Goal: Task Accomplishment & Management: Manage account settings

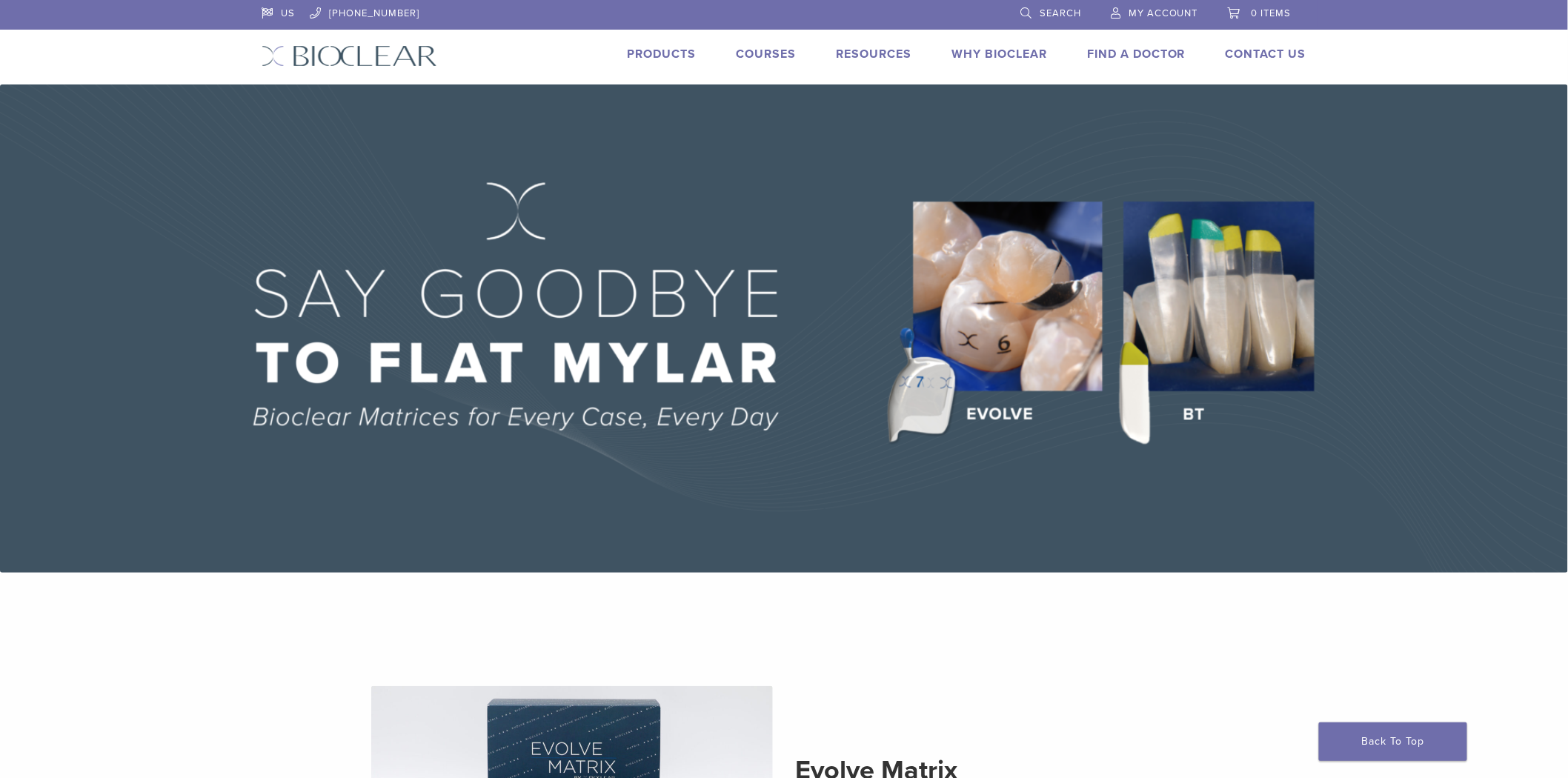
click at [1144, 13] on span "My Account" at bounding box center [1164, 13] width 70 height 12
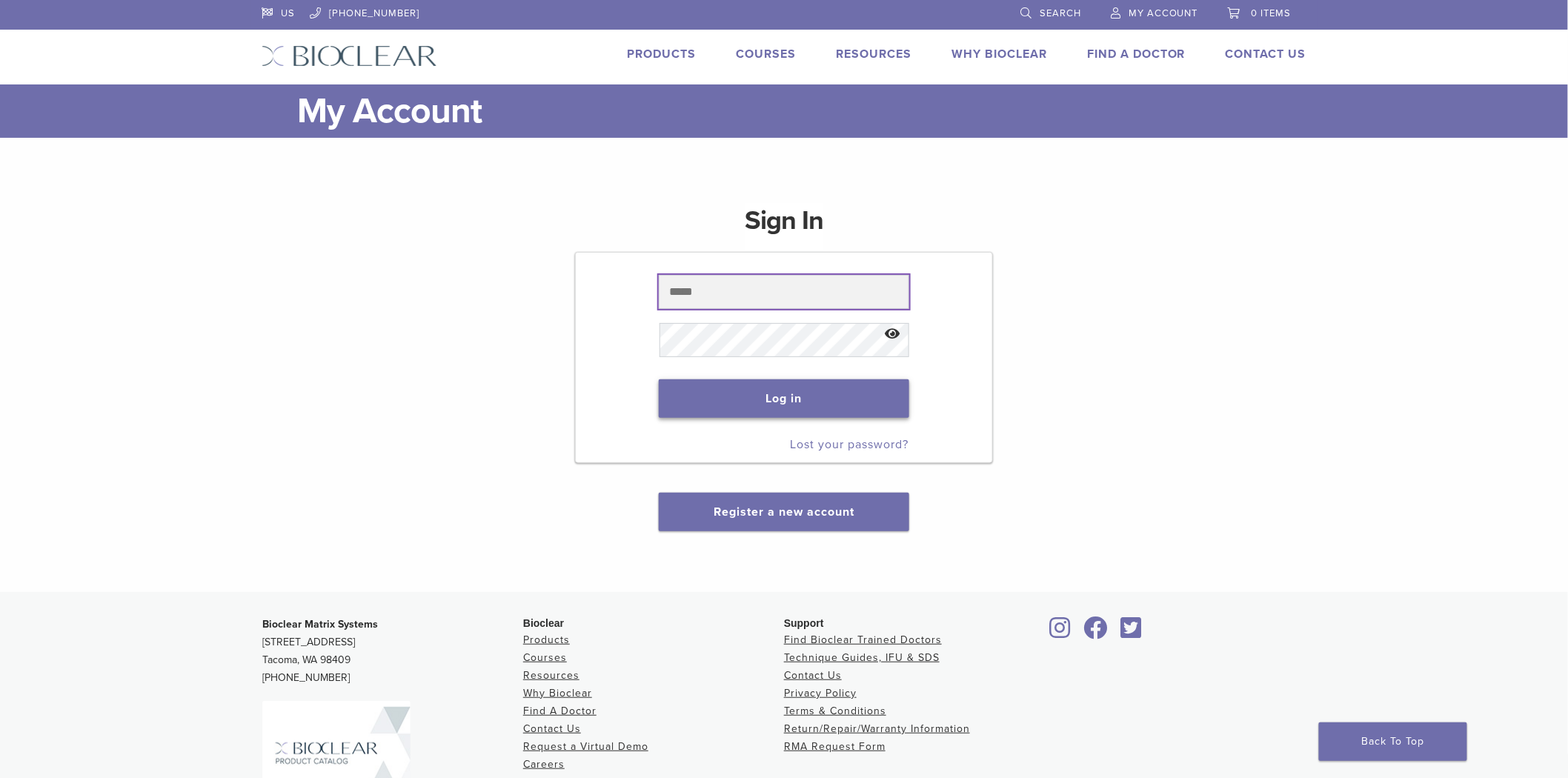
type input "**********"
click at [782, 388] on button "Log in" at bounding box center [783, 398] width 250 height 38
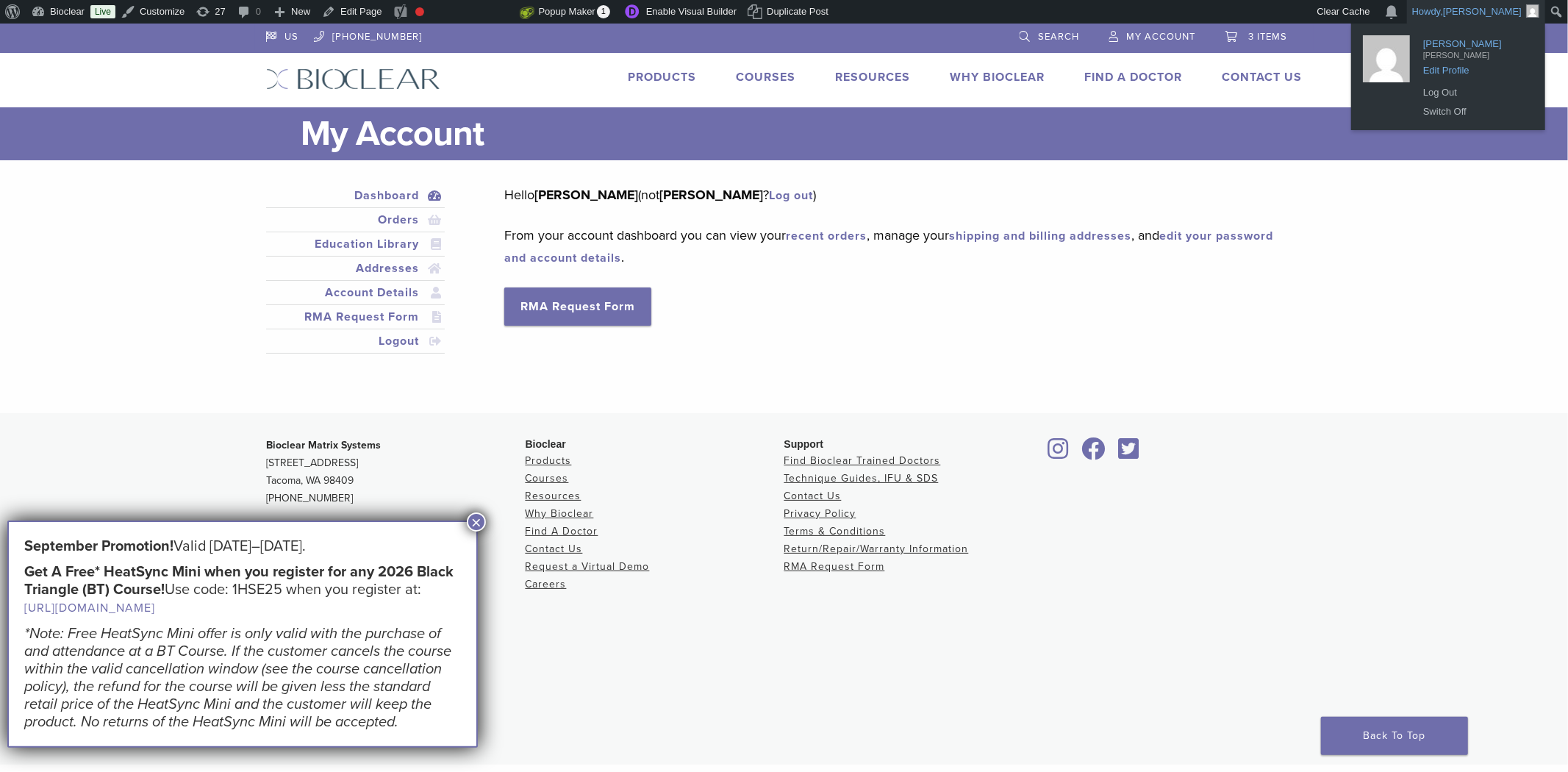
click at [1461, 64] on span "Edit Profile" at bounding box center [1474, 65] width 103 height 13
